Goal: Information Seeking & Learning: Learn about a topic

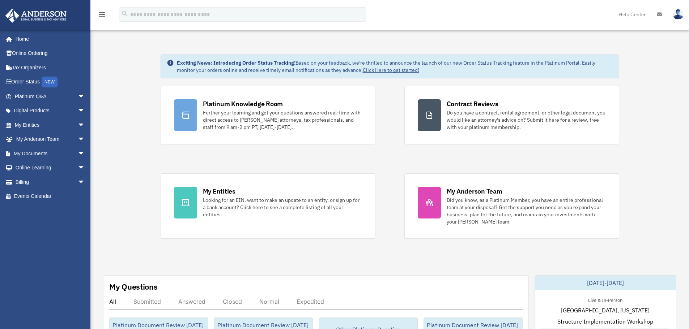
click at [320, 163] on div "Platinum Knowledge Room Further your learning and get your questions answered r…" at bounding box center [390, 162] width 458 height 153
click at [389, 101] on div "Platinum Knowledge Room Further your learning and get your questions answered r…" at bounding box center [390, 162] width 458 height 153
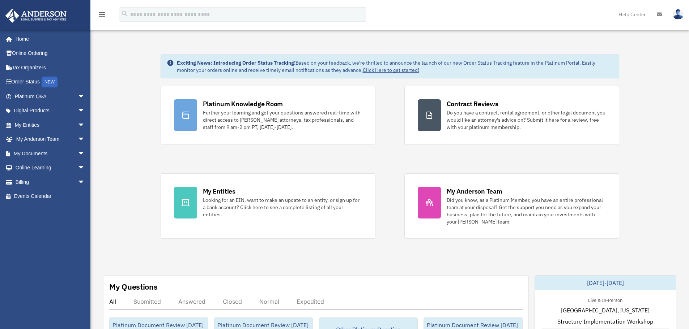
click at [390, 151] on div "Platinum Knowledge Room Further your learning and get your questions answered r…" at bounding box center [390, 162] width 458 height 153
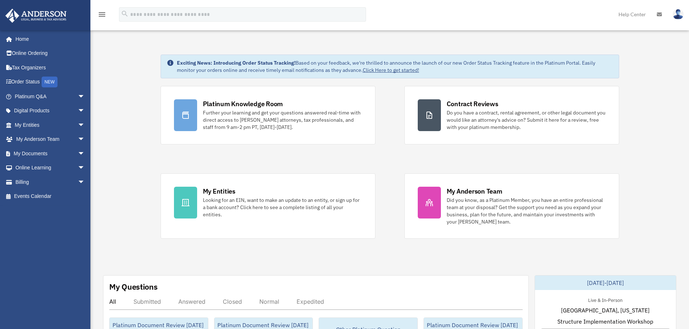
click at [389, 157] on div "Platinum Knowledge Room Further your learning and get your questions answered r…" at bounding box center [390, 162] width 458 height 153
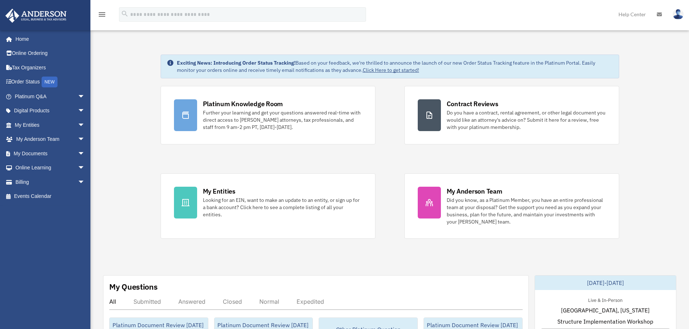
click at [360, 158] on div "Platinum Knowledge Room Further your learning and get your questions answered r…" at bounding box center [390, 162] width 458 height 153
click at [676, 14] on img at bounding box center [677, 14] width 11 height 10
click at [102, 17] on icon "menu" at bounding box center [102, 14] width 9 height 9
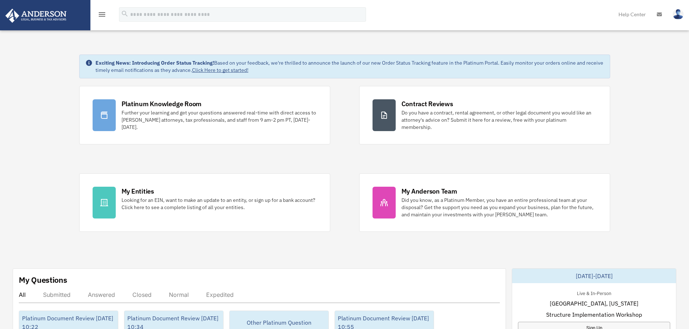
click at [102, 17] on icon "menu" at bounding box center [102, 14] width 9 height 9
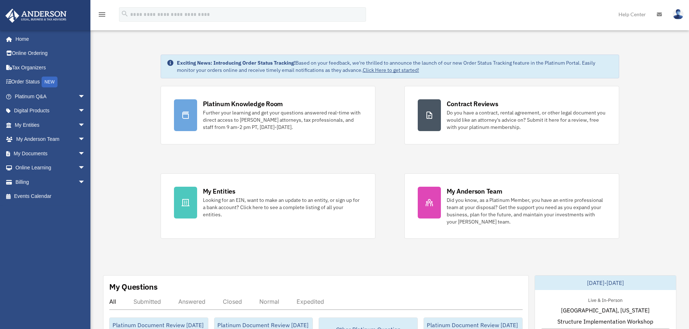
click at [440, 14] on div "menu search Site Menu add [PERSON_NAME][EMAIL_ADDRESS][DOMAIN_NAME] My Profile …" at bounding box center [344, 17] width 678 height 25
click at [54, 95] on link "Platinum Q&A arrow_drop_down" at bounding box center [50, 96] width 91 height 14
click at [78, 97] on span "arrow_drop_down" at bounding box center [85, 96] width 14 height 15
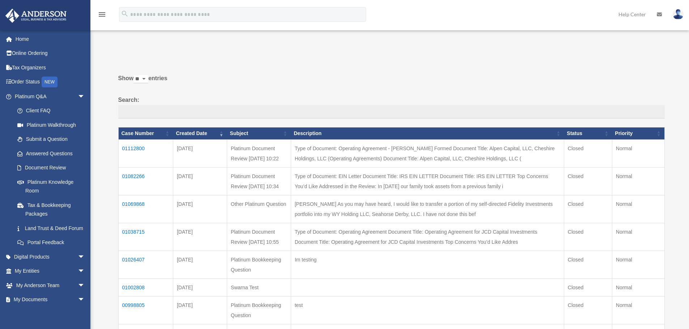
click at [497, 77] on label "Show ** ** ** *** entries" at bounding box center [391, 81] width 546 height 17
click at [148, 77] on select "** ** ** ***" at bounding box center [140, 79] width 15 height 8
click at [57, 182] on link "Platinum Knowledge Room" at bounding box center [53, 186] width 86 height 23
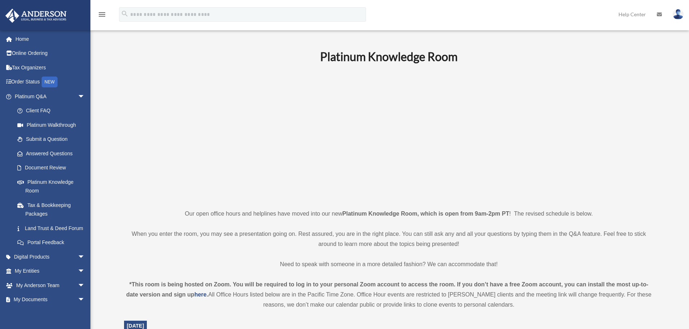
click at [513, 9] on div "menu search Site Menu add [PERSON_NAME][EMAIL_ADDRESS][DOMAIN_NAME] My Profile …" at bounding box center [344, 17] width 678 height 25
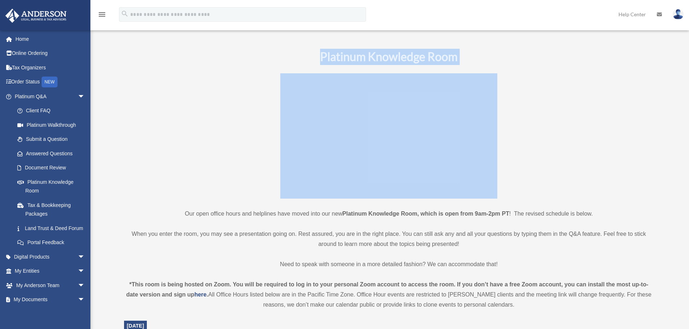
drag, startPoint x: 317, startPoint y: 57, endPoint x: 514, endPoint y: 69, distance: 197.0
click at [185, 155] on p at bounding box center [389, 135] width 530 height 125
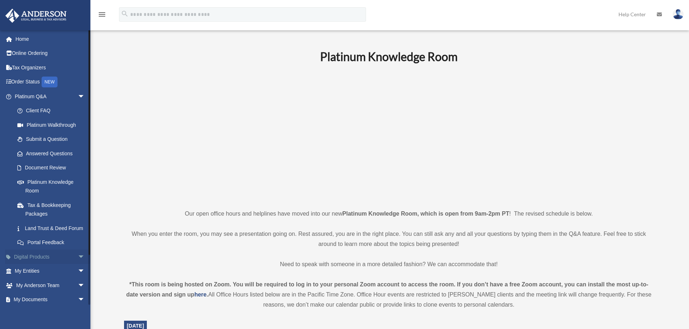
click at [78, 265] on span "arrow_drop_down" at bounding box center [85, 257] width 14 height 15
click at [78, 93] on span "arrow_drop_down" at bounding box center [85, 96] width 14 height 15
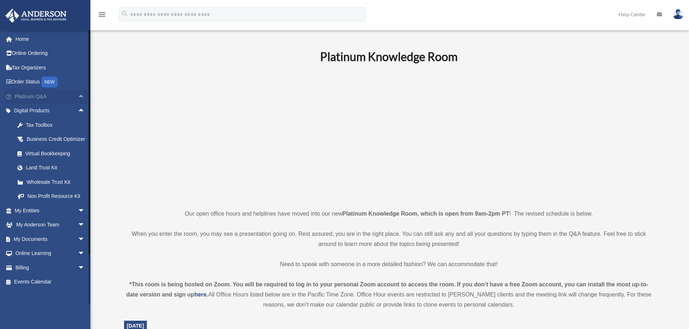
click at [78, 93] on span "arrow_drop_up" at bounding box center [85, 96] width 14 height 15
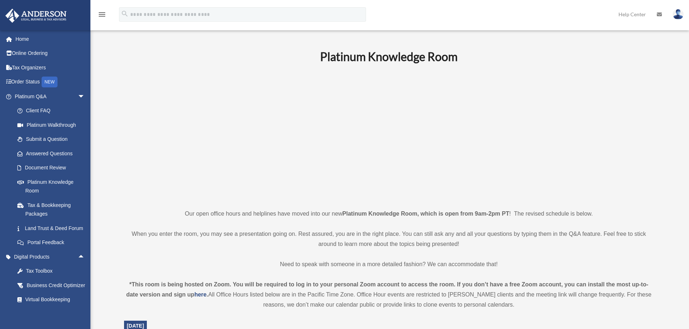
click at [212, 136] on p at bounding box center [389, 135] width 530 height 125
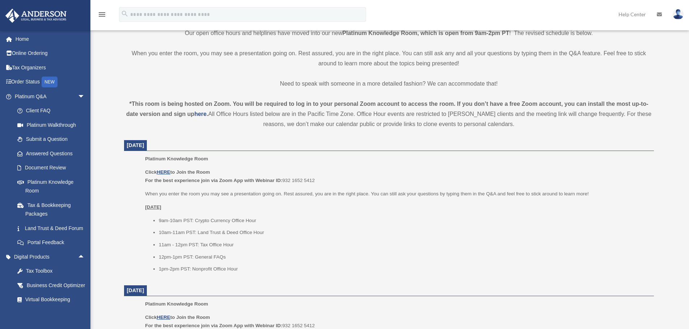
scroll to position [253, 0]
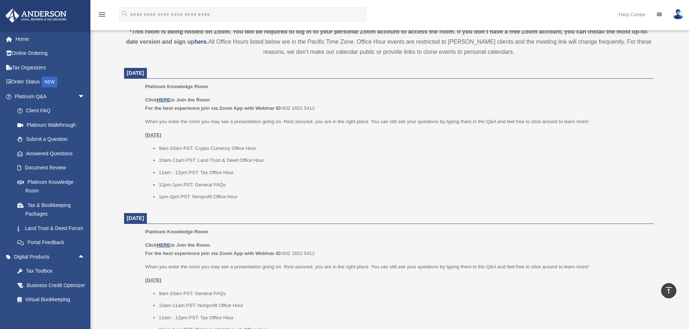
click at [166, 100] on u "HERE" at bounding box center [163, 99] width 13 height 5
click at [162, 99] on u "HERE" at bounding box center [163, 99] width 13 height 5
click at [363, 170] on li "11am - 12pm PST: Tax Office Hour" at bounding box center [404, 172] width 490 height 9
